Goal: Find specific page/section: Find specific page/section

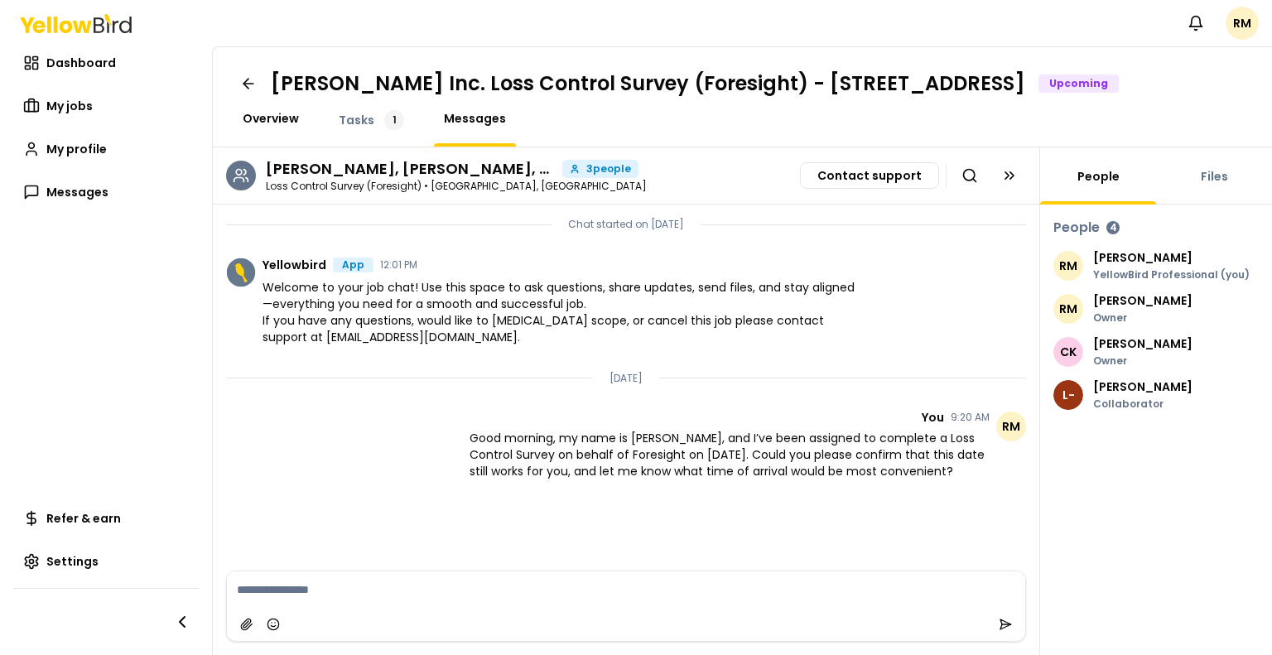
click at [264, 127] on span "Overview" at bounding box center [271, 118] width 56 height 17
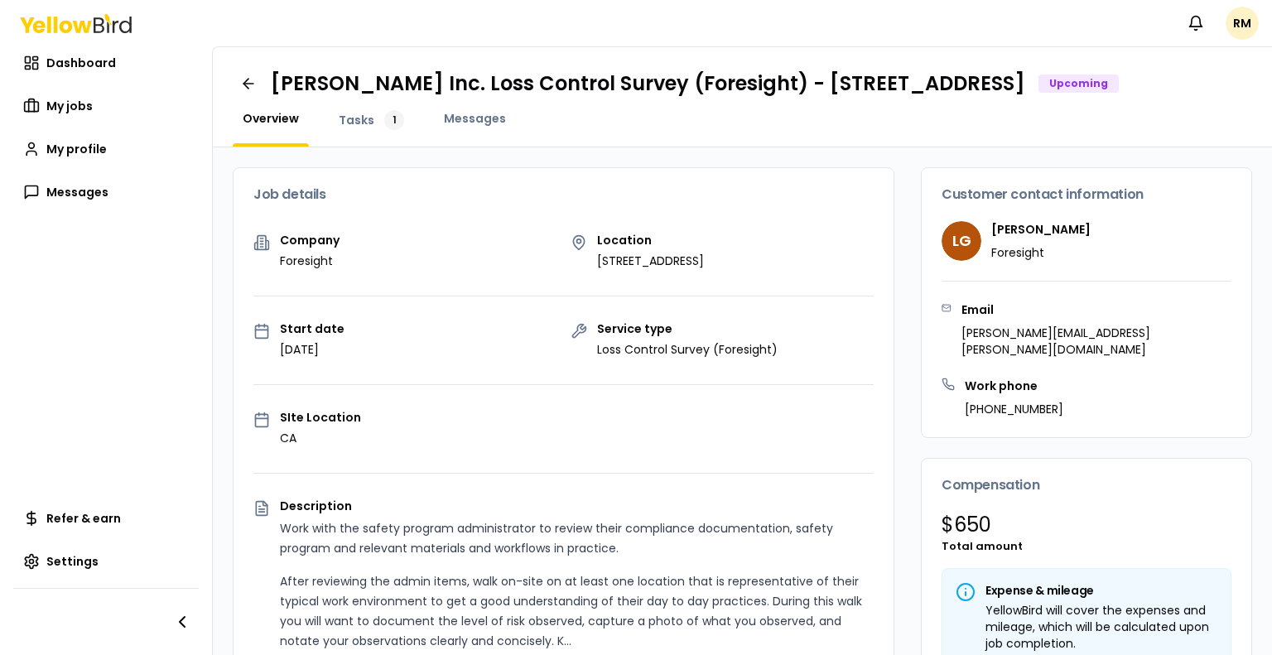
drag, startPoint x: 795, startPoint y: 75, endPoint x: 327, endPoint y: 104, distance: 468.7
click at [327, 97] on h1 "[PERSON_NAME] Inc. Loss Control Survey (Foresight) - [STREET_ADDRESS]" at bounding box center [648, 83] width 754 height 26
click at [479, 127] on span "Messages" at bounding box center [475, 118] width 62 height 17
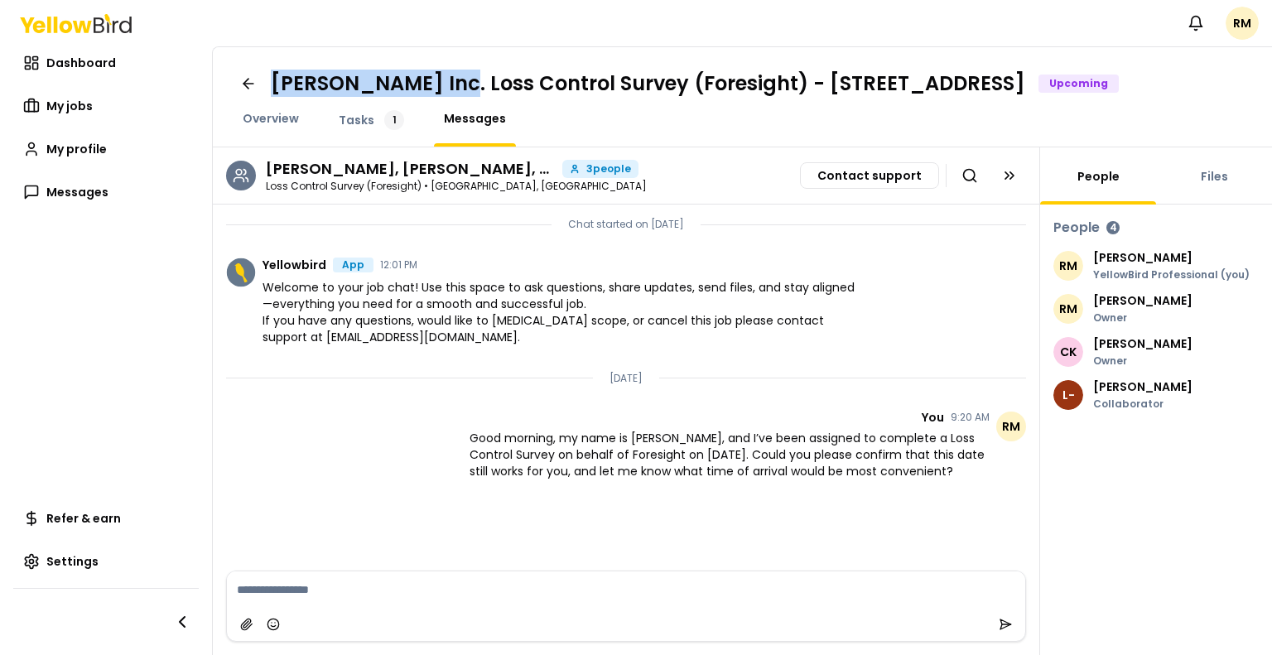
drag, startPoint x: 270, startPoint y: 77, endPoint x: 453, endPoint y: 75, distance: 183.0
click at [453, 75] on div "[PERSON_NAME] Inc. Loss Control Survey (Foresight) - [STREET_ADDRESS]" at bounding box center [742, 83] width 1019 height 33
click at [444, 84] on h1 "[PERSON_NAME] Inc. Loss Control Survey (Foresight) - [STREET_ADDRESS]" at bounding box center [648, 83] width 754 height 26
click at [267, 63] on div "[PERSON_NAME] Inc. Loss Control Survey (Foresight) - [STREET_ADDRESS] Upcoming …" at bounding box center [742, 97] width 1059 height 100
drag, startPoint x: 268, startPoint y: 70, endPoint x: 460, endPoint y: 86, distance: 192.8
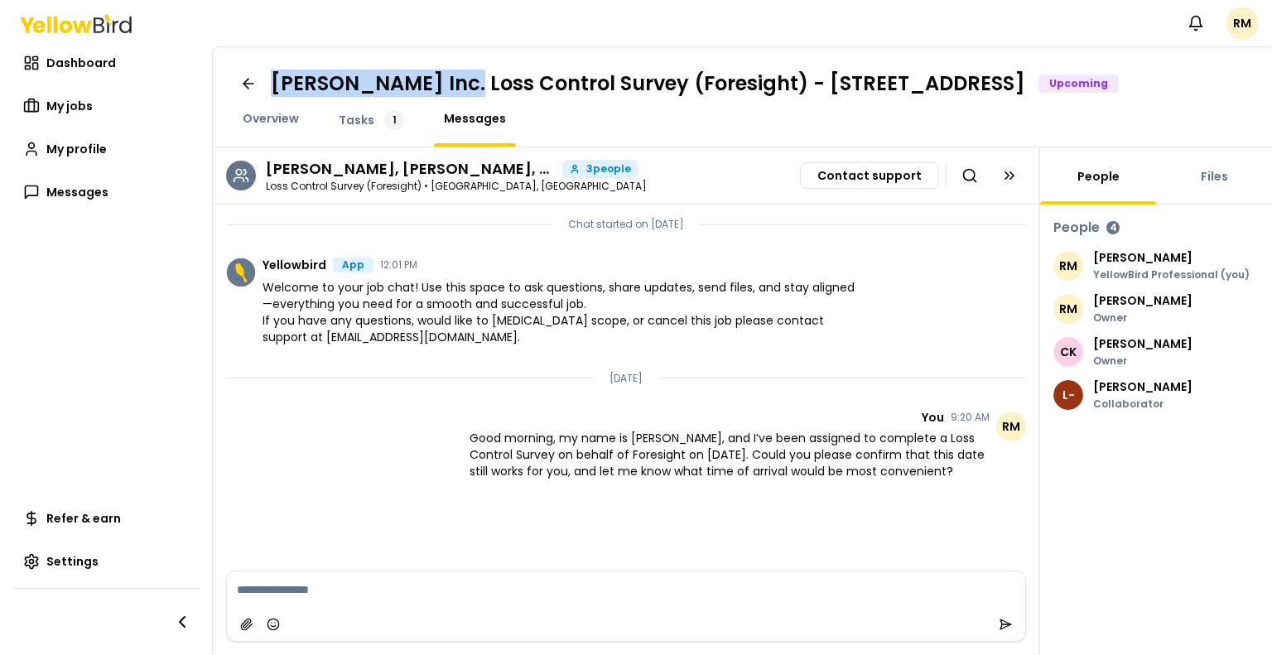
click at [460, 86] on div "[PERSON_NAME] Inc. Loss Control Survey (Foresight) - [STREET_ADDRESS]" at bounding box center [742, 83] width 1019 height 33
click at [718, 82] on h1 "[PERSON_NAME] Inc. Loss Control Survey (Foresight) - [STREET_ADDRESS]" at bounding box center [648, 83] width 754 height 26
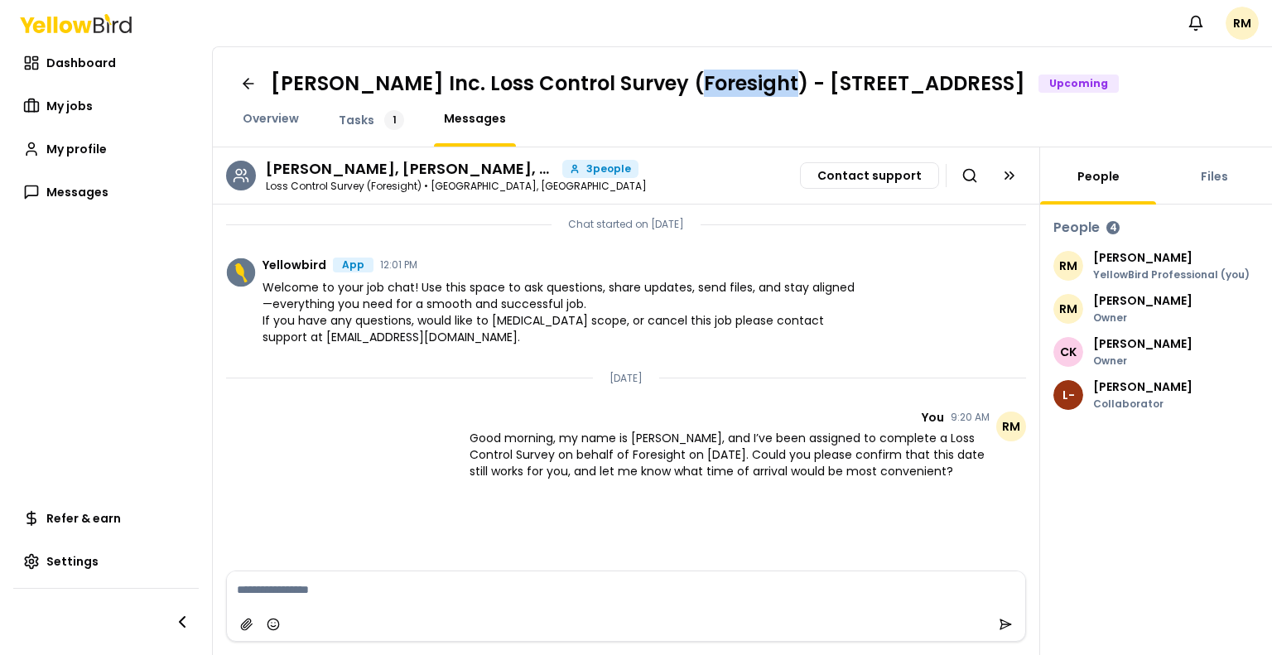
click at [718, 82] on h1 "[PERSON_NAME] Inc. Loss Control Survey (Foresight) - [STREET_ADDRESS]" at bounding box center [648, 83] width 754 height 26
copy h1 "Foresight"
